Goal: Task Accomplishment & Management: Manage account settings

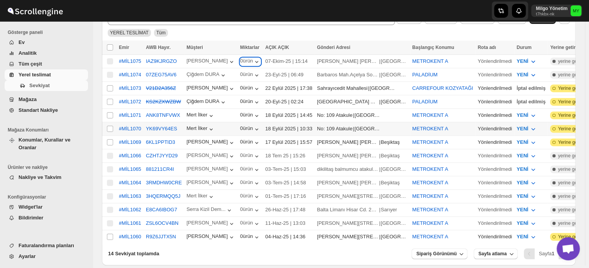
scroll to position [141, 0]
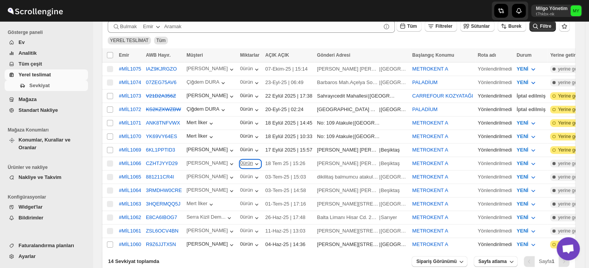
click at [253, 160] on icon "button" at bounding box center [257, 164] width 8 height 8
click at [253, 174] on icon "button" at bounding box center [257, 178] width 8 height 8
click at [253, 187] on icon "button" at bounding box center [257, 191] width 8 height 8
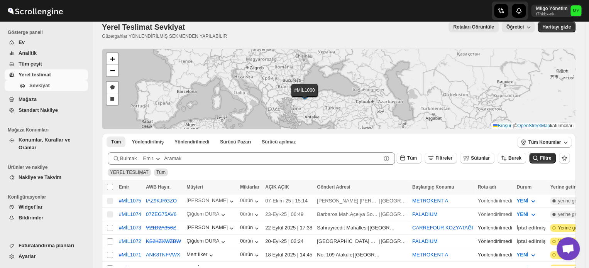
scroll to position [0, 0]
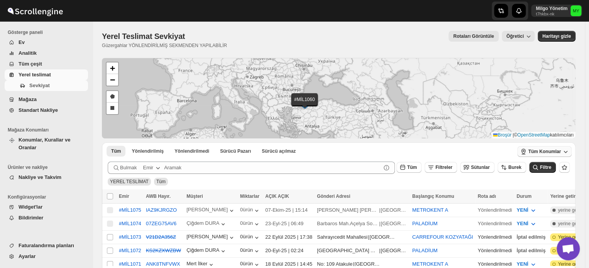
click at [561, 153] on font "Tüm Konumlar" at bounding box center [544, 151] width 33 height 5
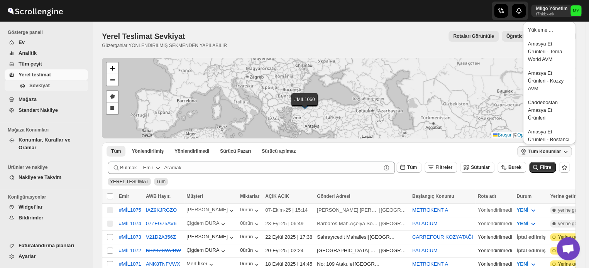
click at [41, 85] on font "Sevkiyat" at bounding box center [39, 86] width 20 height 6
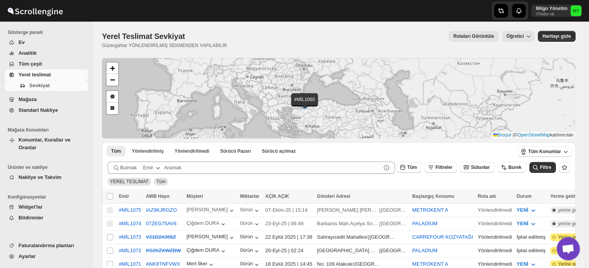
click at [37, 74] on font "Yerel teslimat" at bounding box center [35, 75] width 32 height 6
click at [568, 153] on icon "button" at bounding box center [566, 152] width 8 height 8
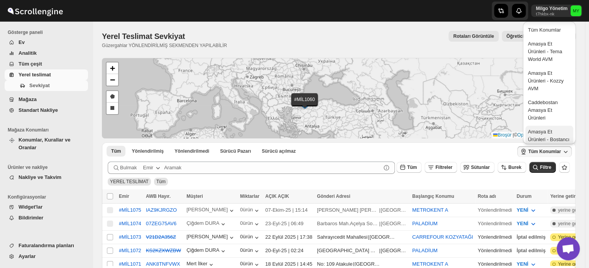
scroll to position [39, 0]
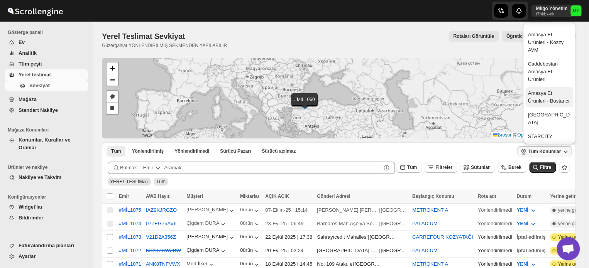
click at [544, 95] on font "Amasya Et Ürünleri - Bostancı" at bounding box center [549, 97] width 42 height 14
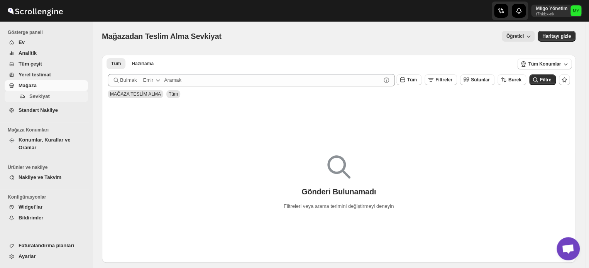
click at [35, 91] on button "Sevkiyat" at bounding box center [46, 96] width 83 height 11
click at [35, 88] on font "Mağaza" at bounding box center [28, 86] width 18 height 6
click at [33, 75] on font "Yerel teslimat" at bounding box center [35, 75] width 32 height 6
